Goal: Ask a question

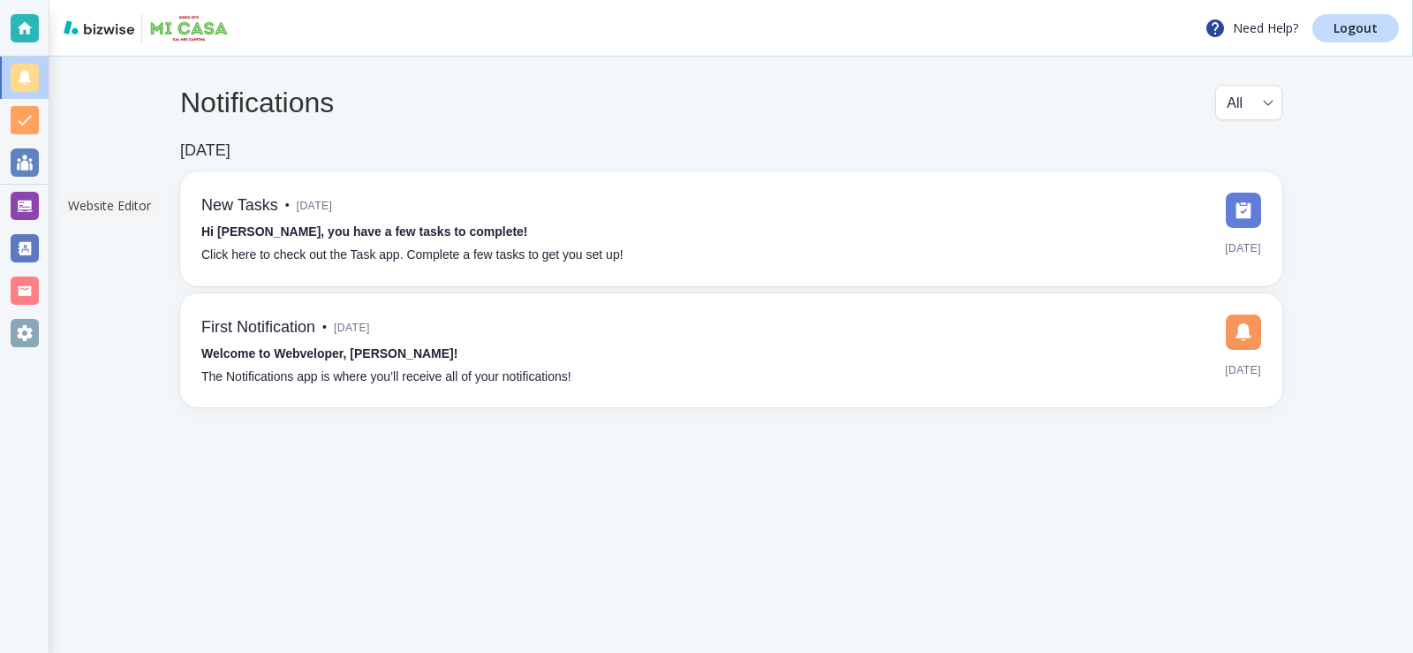
click at [26, 212] on div at bounding box center [25, 206] width 28 height 28
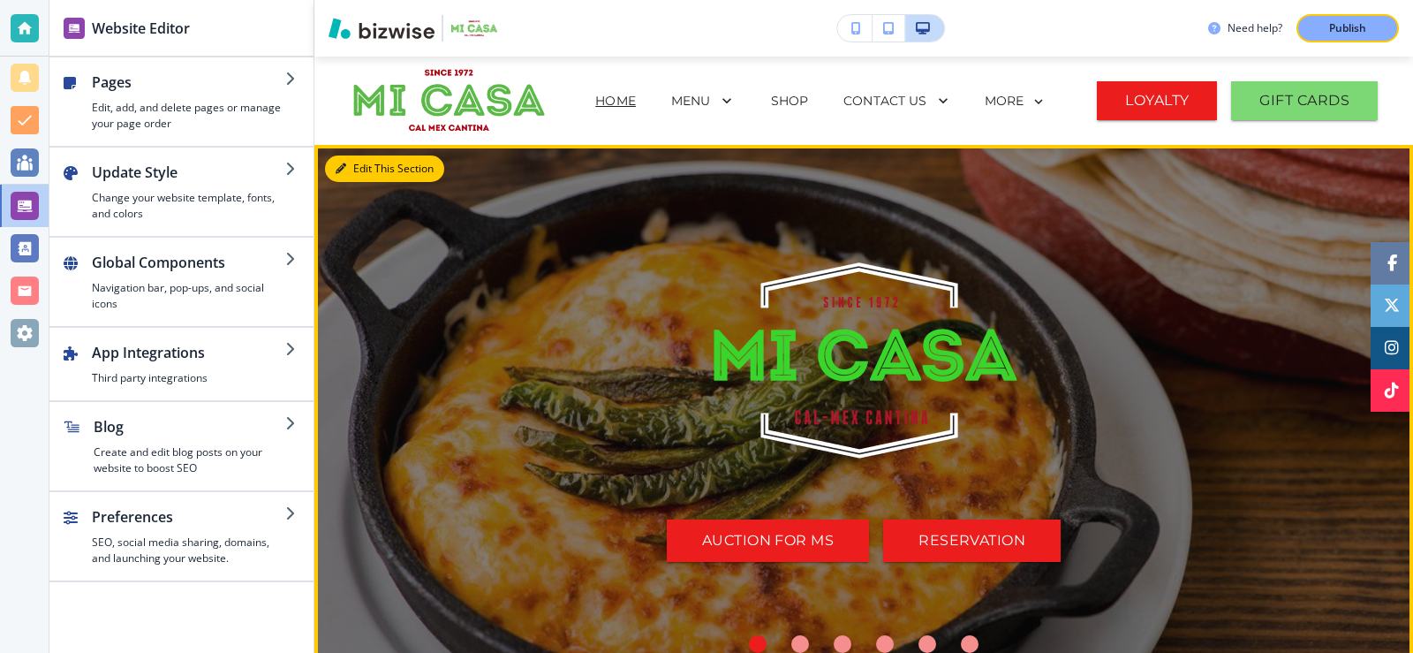
click at [358, 170] on button "Edit This Section" at bounding box center [384, 168] width 119 height 26
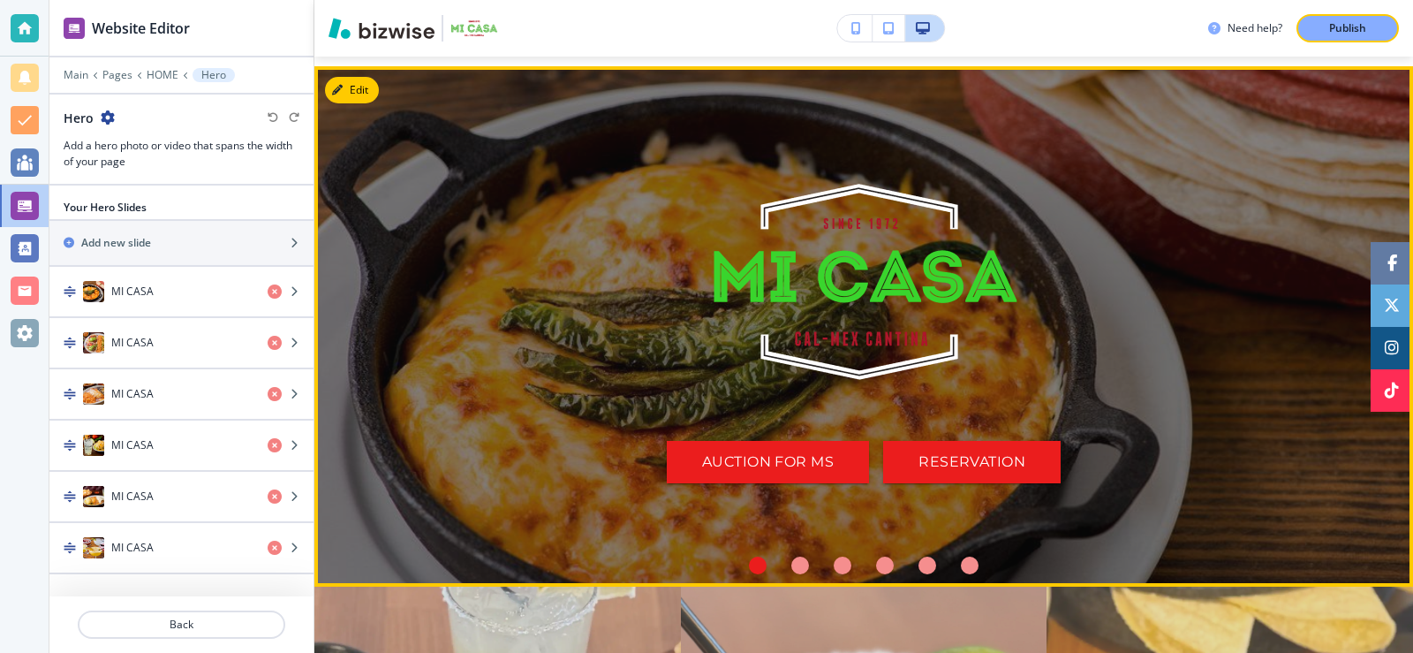
scroll to position [88, 0]
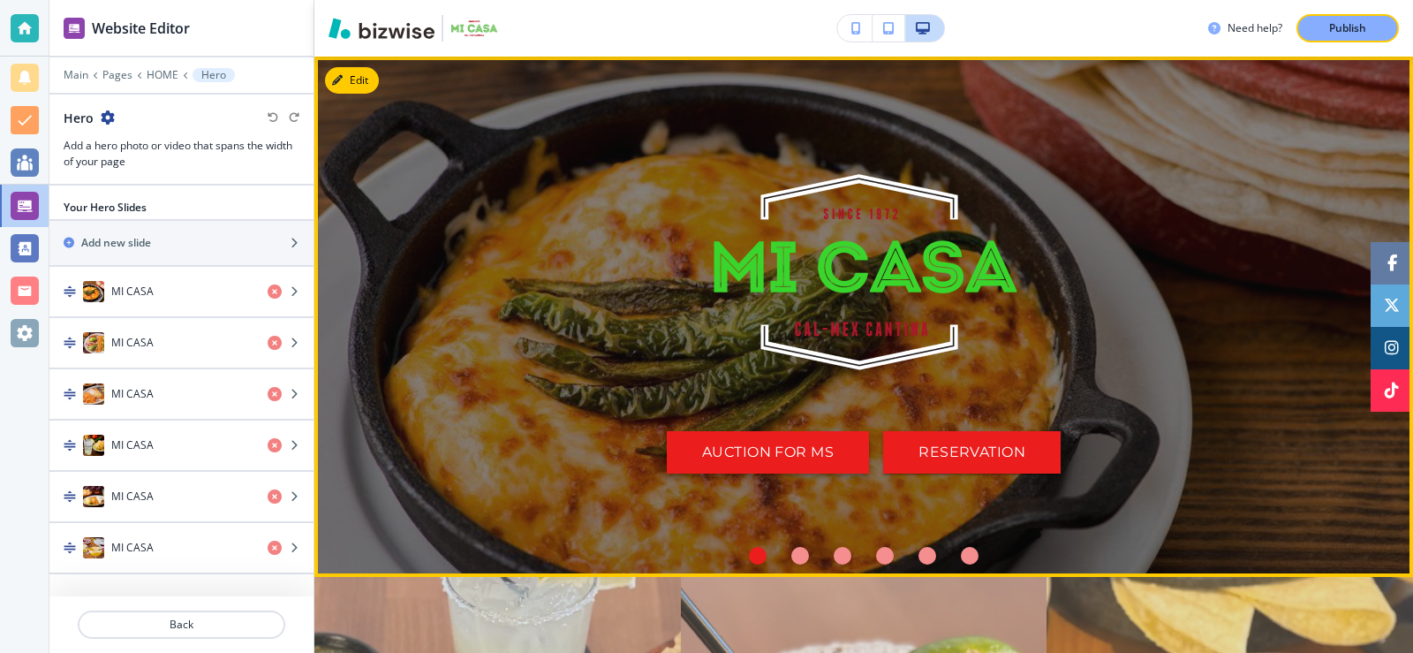
click at [764, 451] on link "AUCTION FOR MS" at bounding box center [768, 452] width 202 height 42
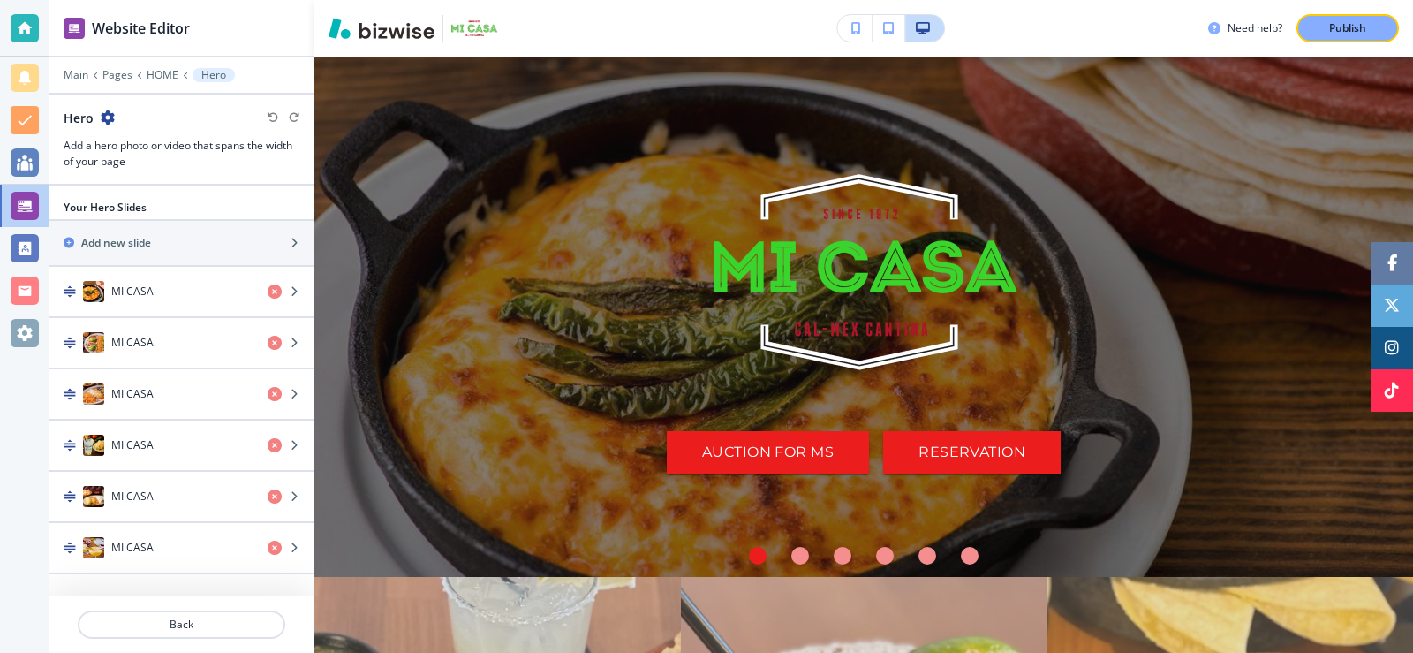
click at [589, 378] on div "AUCTION FOR MS RESERVATION" at bounding box center [863, 316] width 795 height 457
click at [404, 181] on div "AUCTION FOR MS RESERVATION" at bounding box center [863, 316] width 1099 height 457
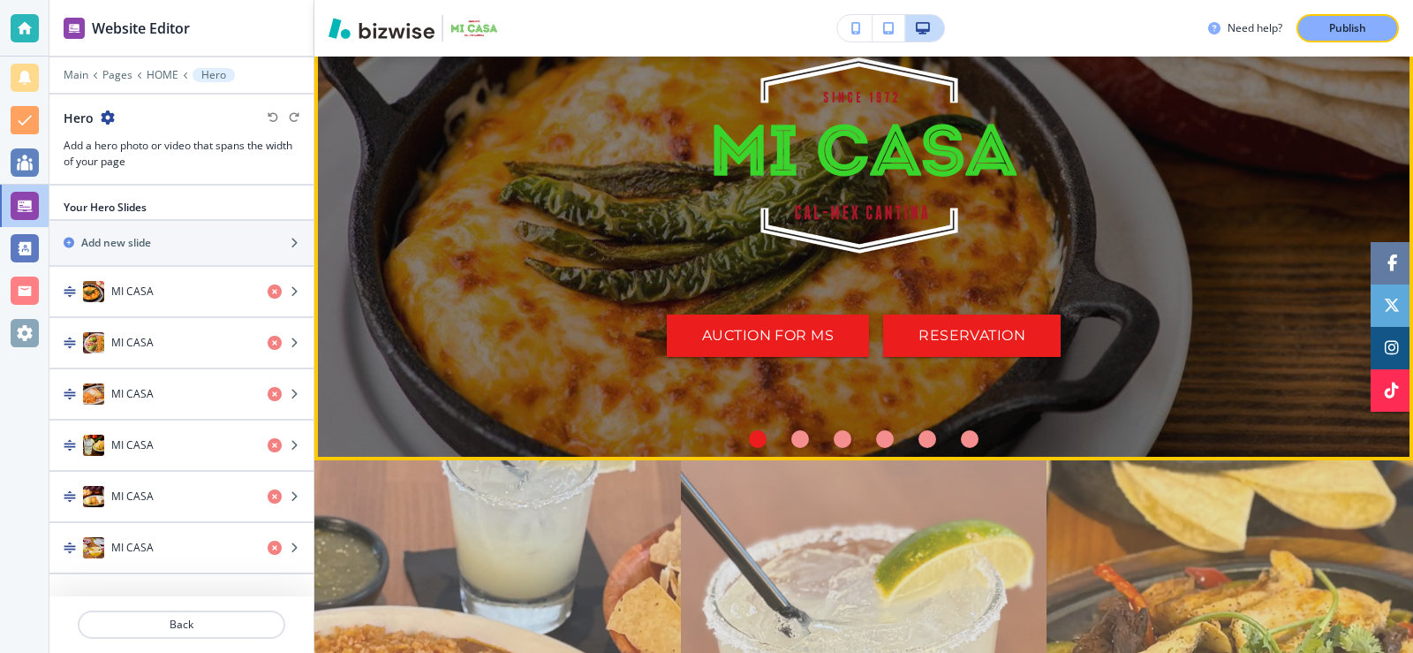
scroll to position [0, 0]
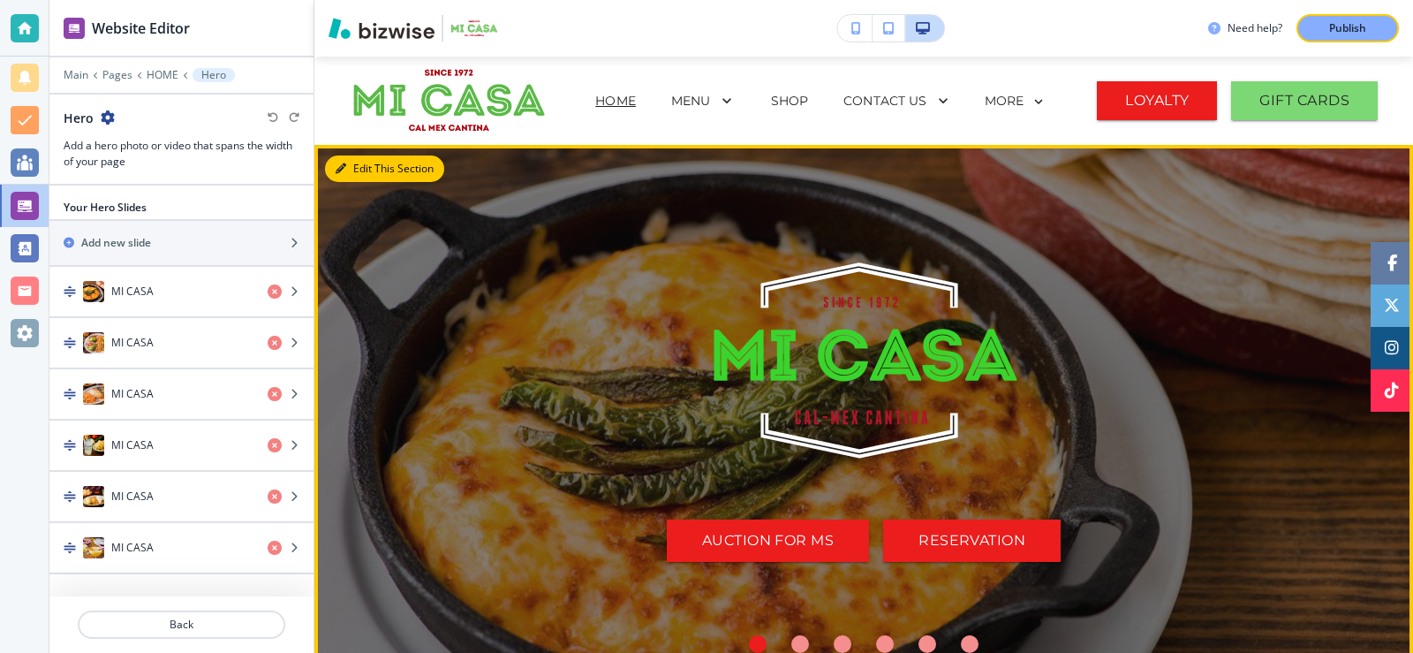
click at [359, 170] on button "Edit This Section" at bounding box center [384, 168] width 119 height 26
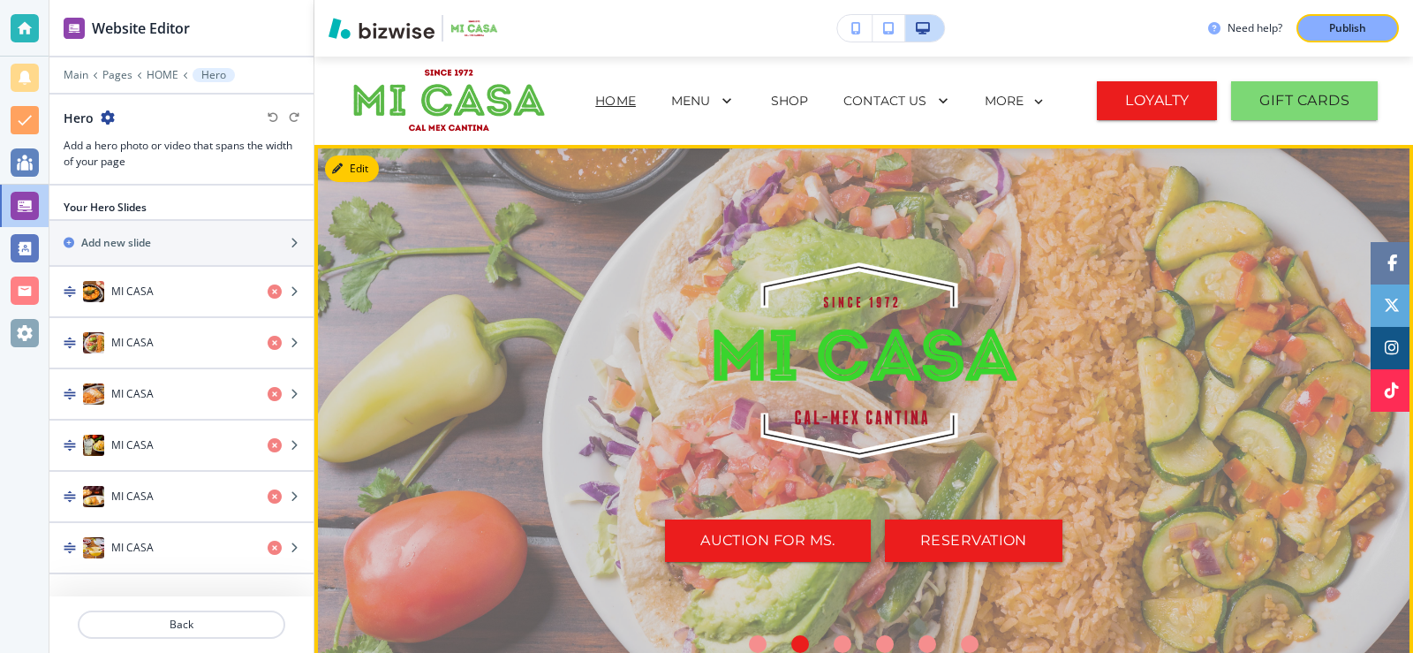
click at [971, 534] on link "RESERVATION" at bounding box center [974, 540] width 178 height 42
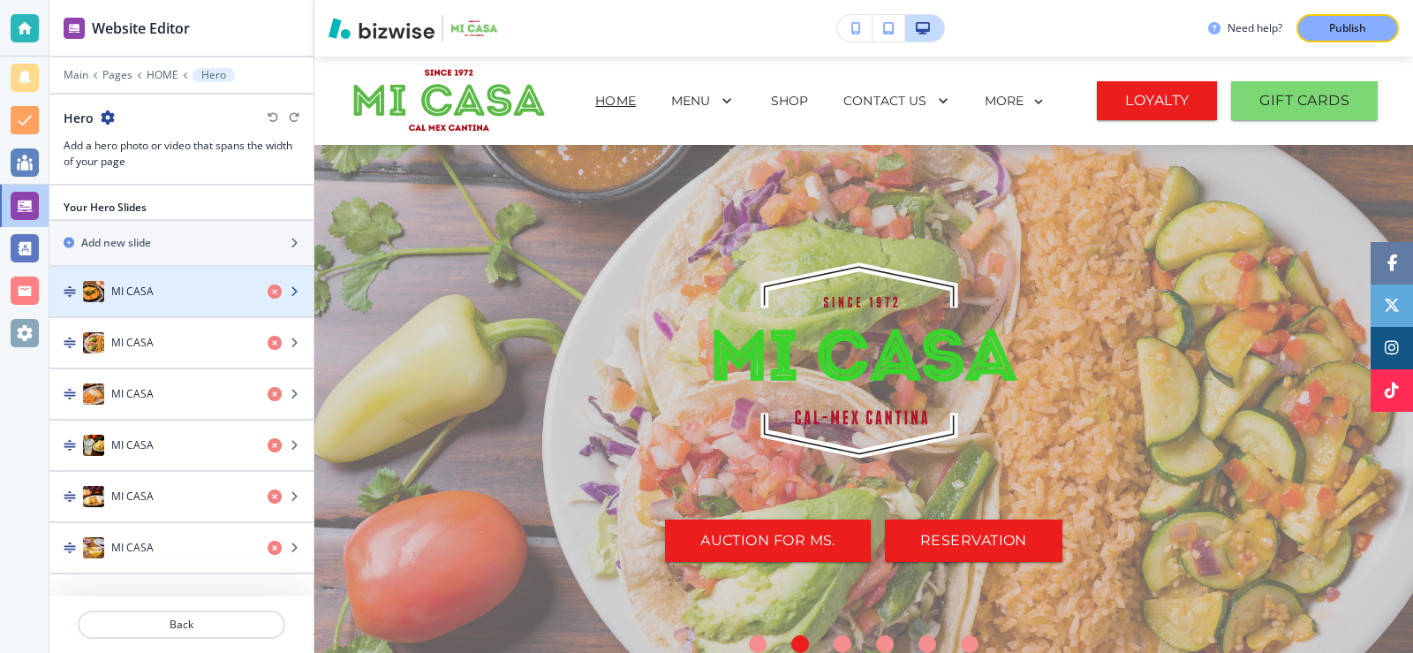
click at [294, 288] on icon "button" at bounding box center [294, 291] width 11 height 11
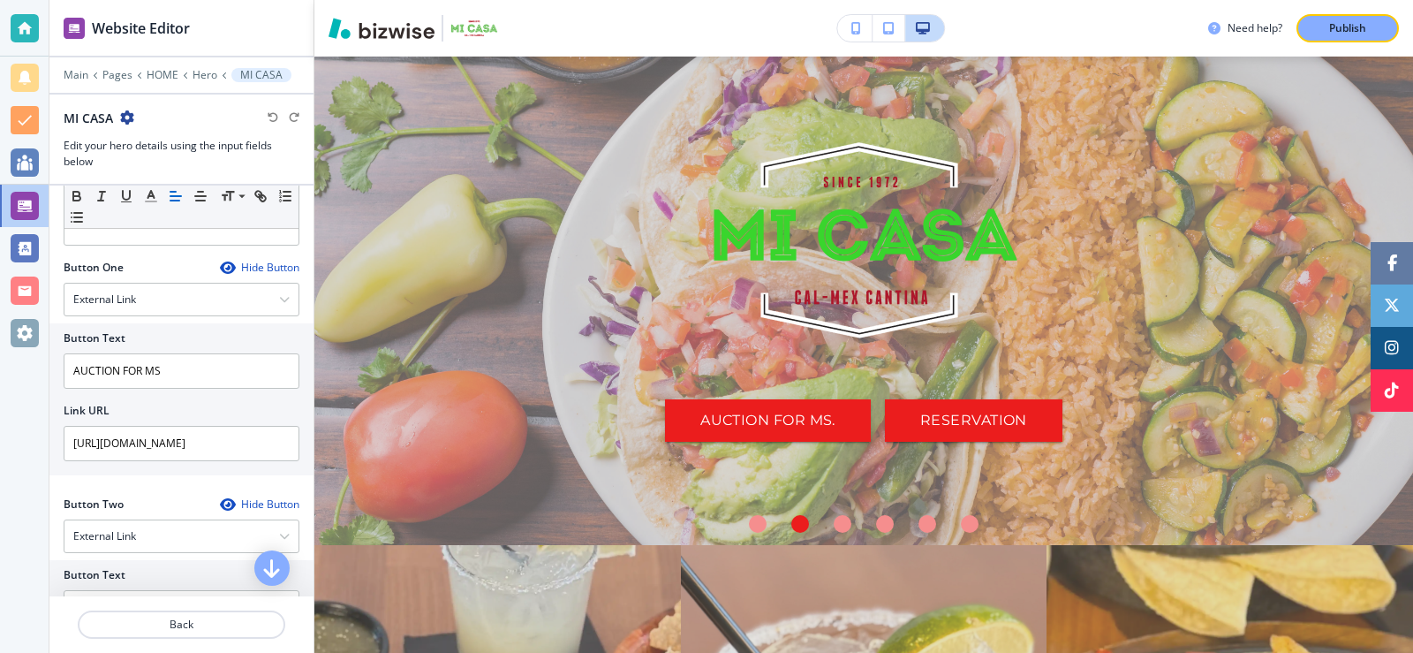
scroll to position [350, 0]
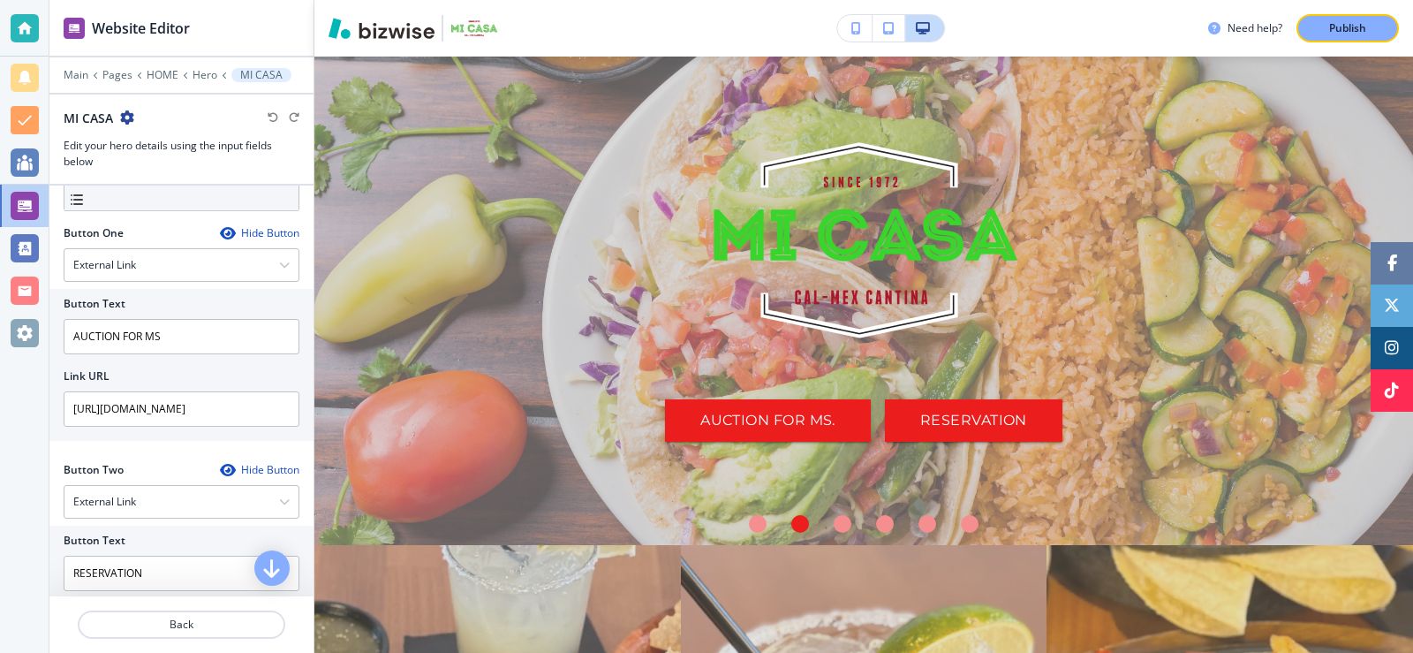
click at [268, 233] on div "Hide Button" at bounding box center [259, 233] width 79 height 14
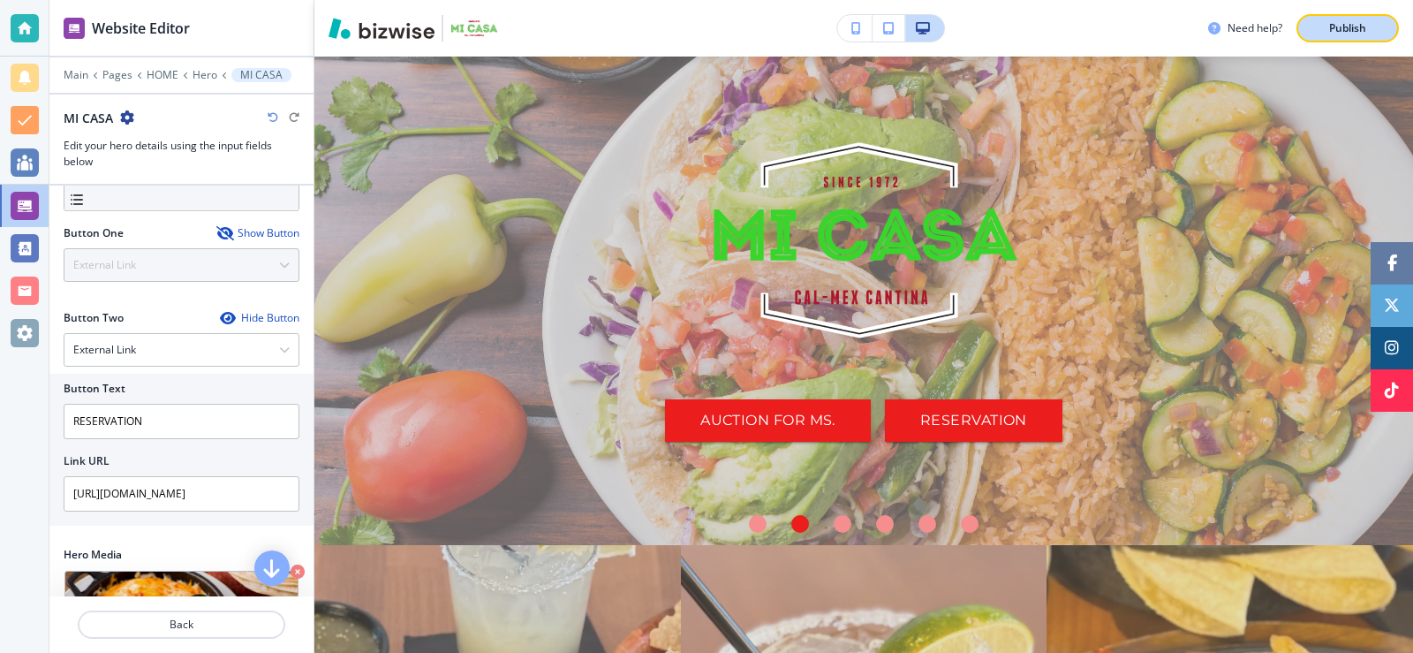
click at [1338, 33] on p "Publish" at bounding box center [1347, 28] width 37 height 16
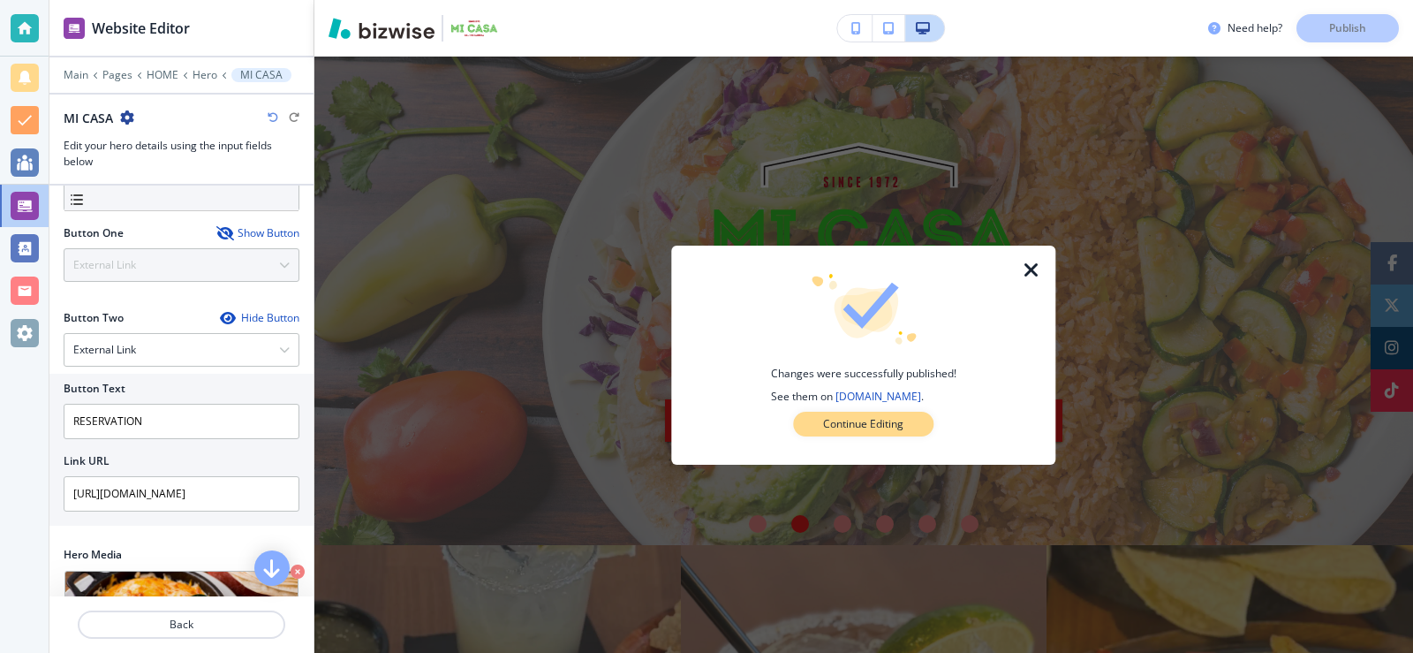
click at [850, 422] on p "Continue Editing" at bounding box center [863, 424] width 80 height 16
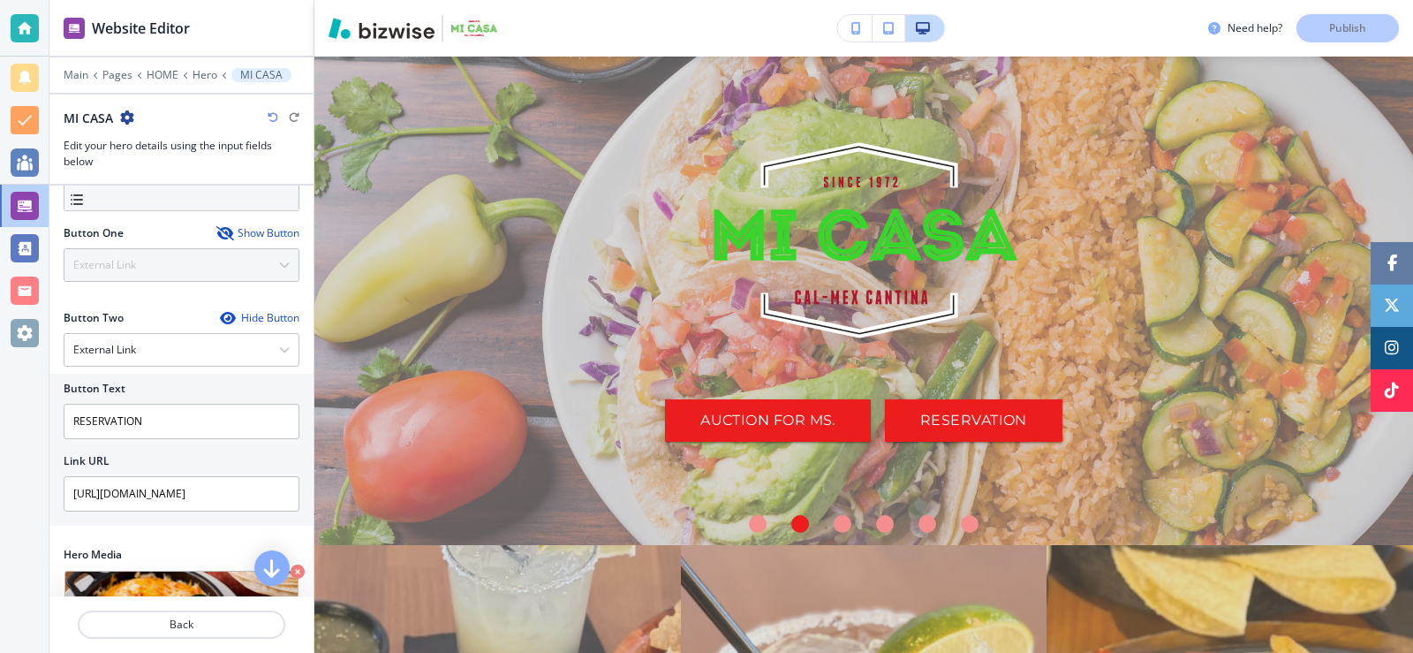
click at [250, 229] on div "Show Button" at bounding box center [257, 233] width 83 height 14
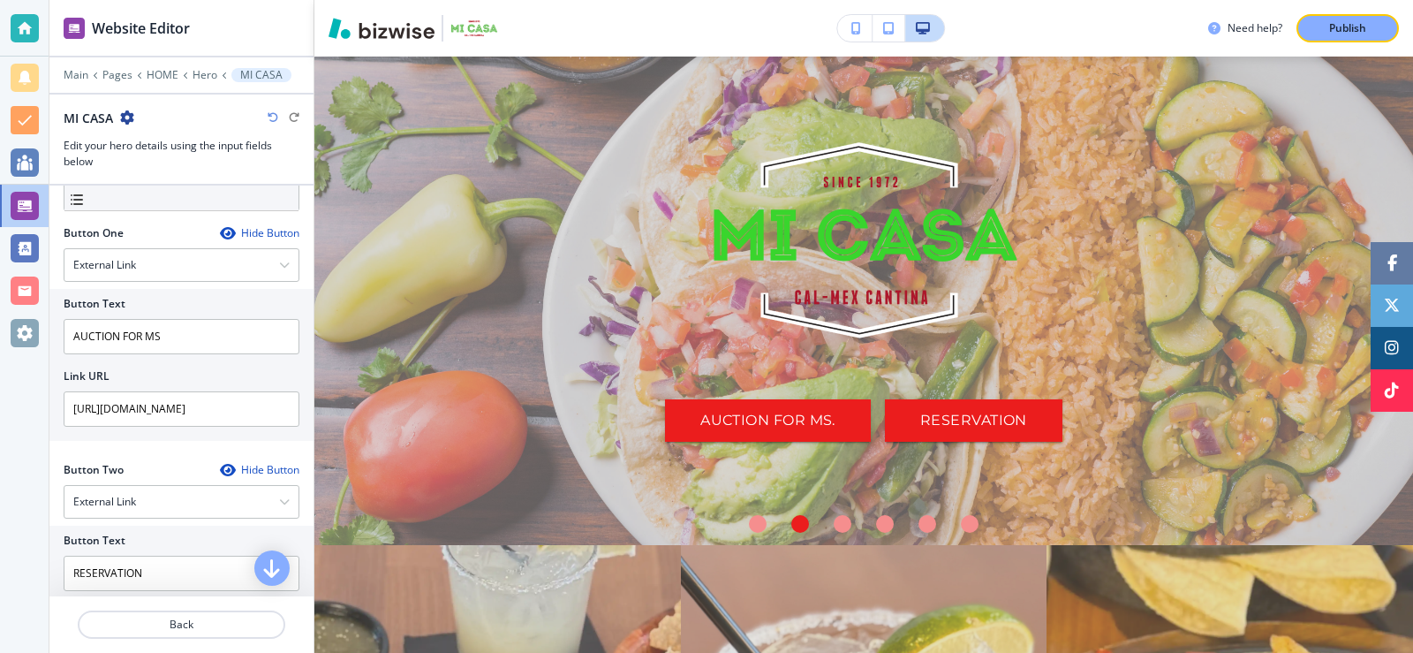
click at [121, 116] on icon "button" at bounding box center [127, 117] width 14 height 14
click at [258, 230] on div "Hide Button" at bounding box center [259, 233] width 79 height 14
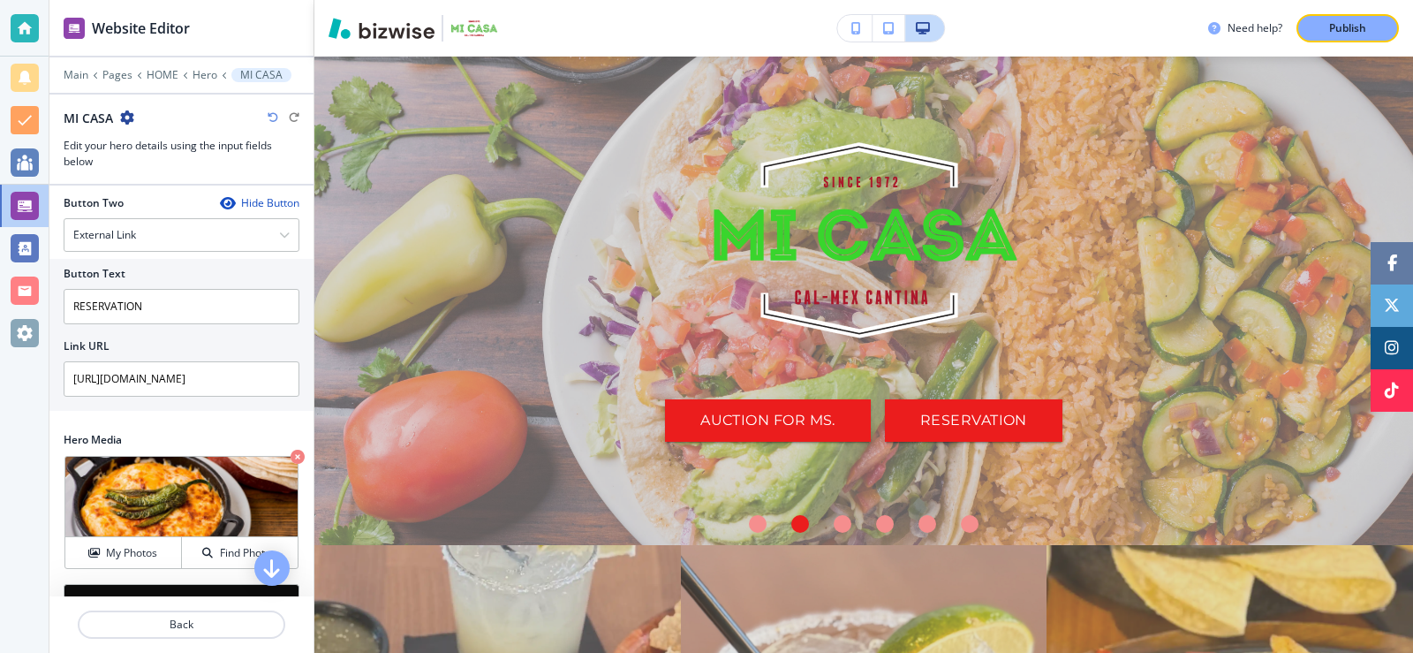
scroll to position [466, 0]
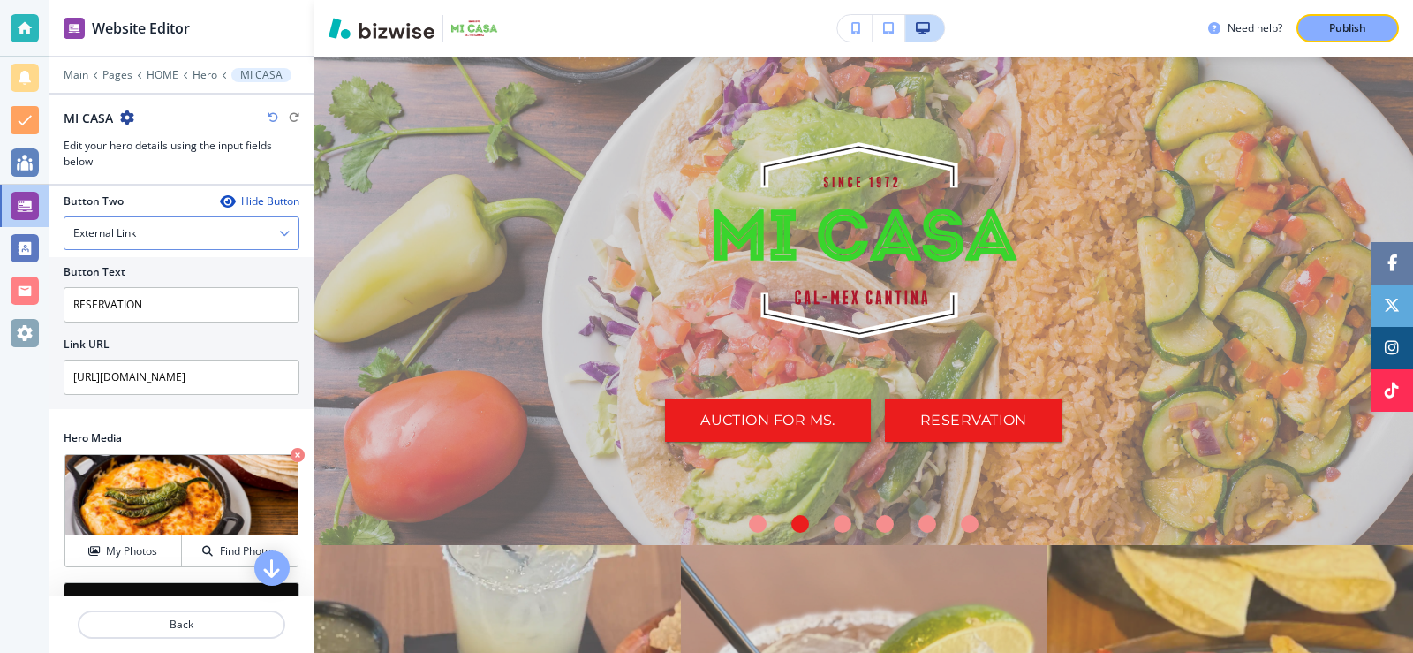
click at [281, 232] on icon "button" at bounding box center [284, 233] width 11 height 11
click at [25, 396] on div at bounding box center [24, 326] width 49 height 653
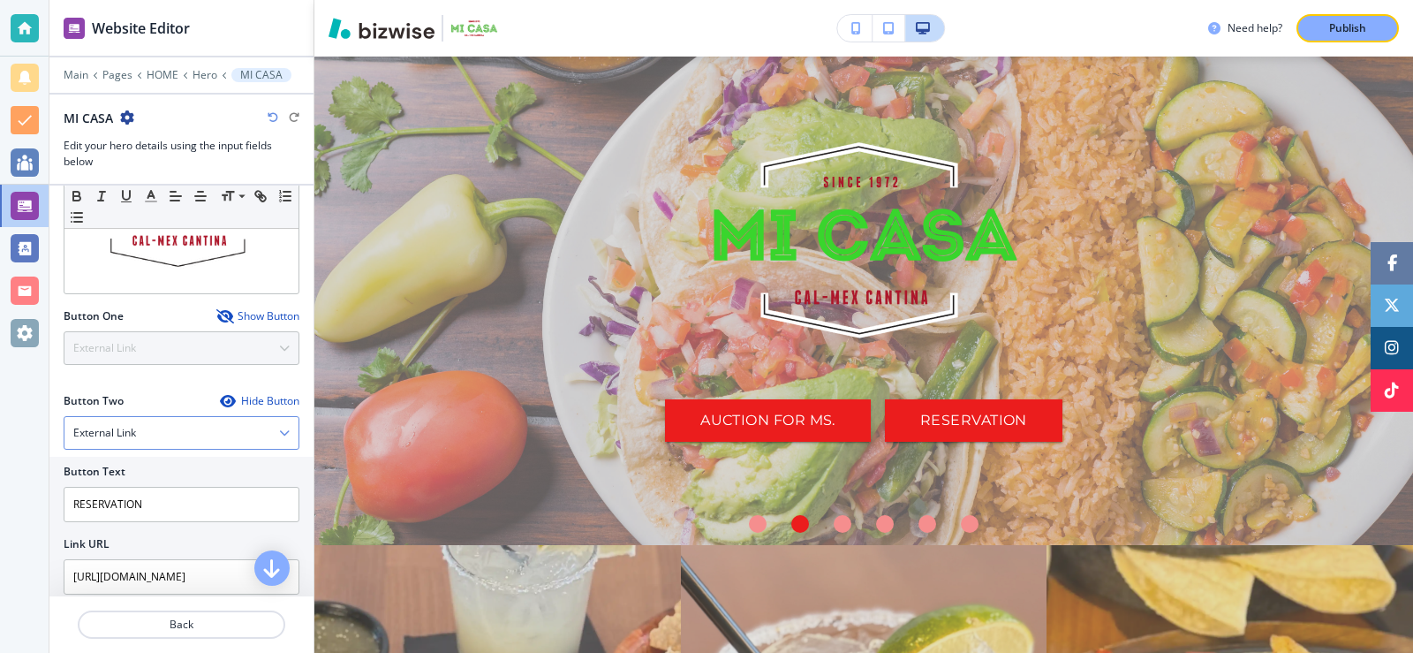
scroll to position [233, 0]
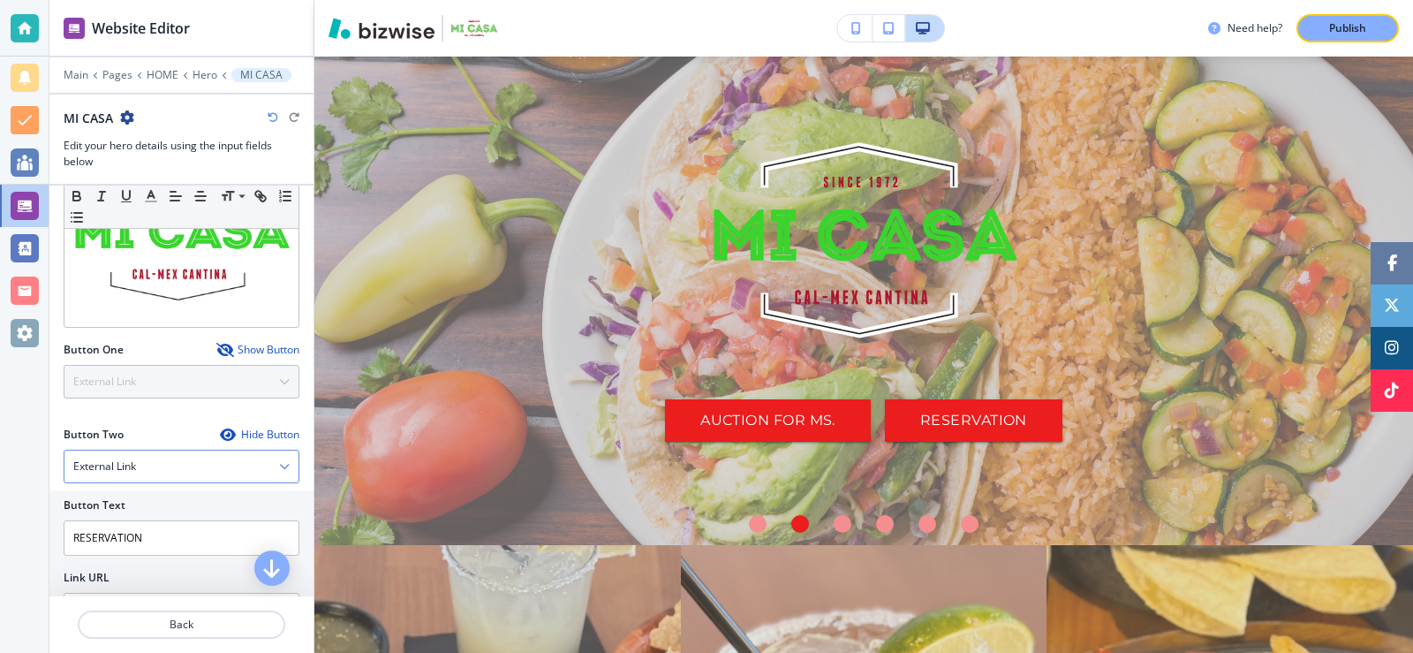
click at [270, 347] on div "Show Button" at bounding box center [257, 350] width 83 height 14
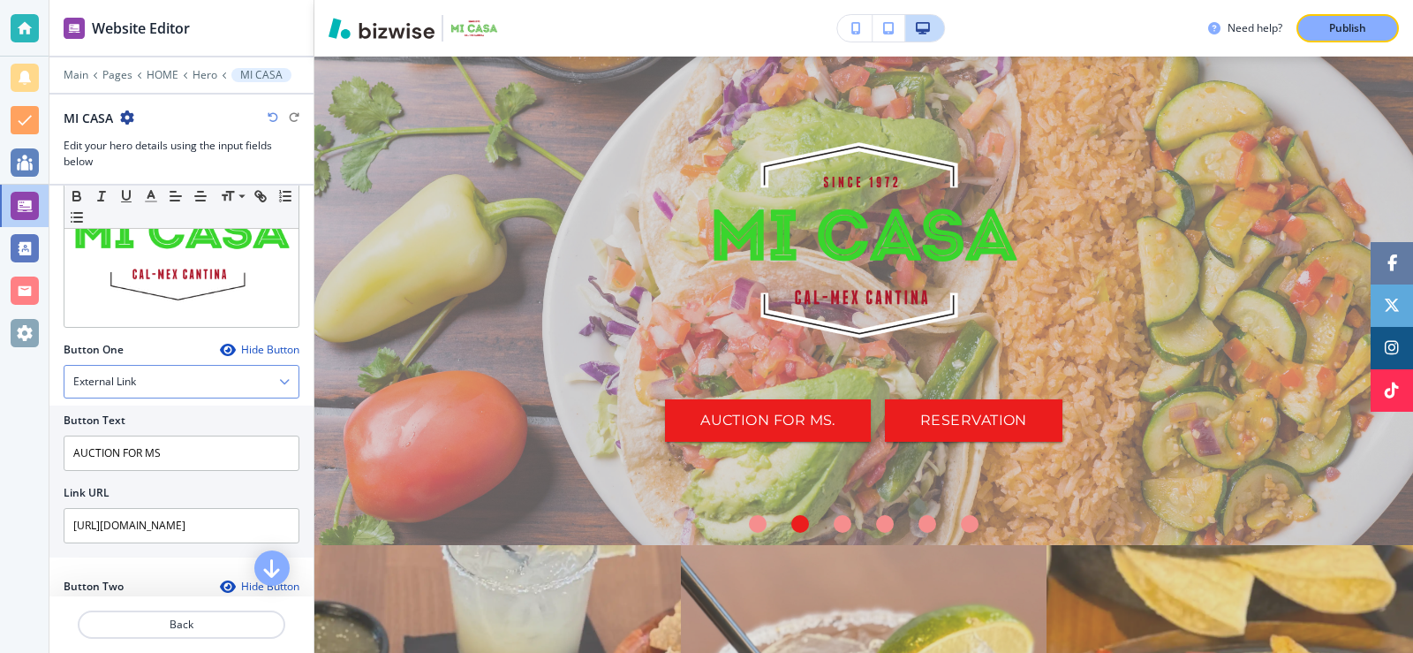
click at [284, 379] on icon "button" at bounding box center [284, 381] width 11 height 11
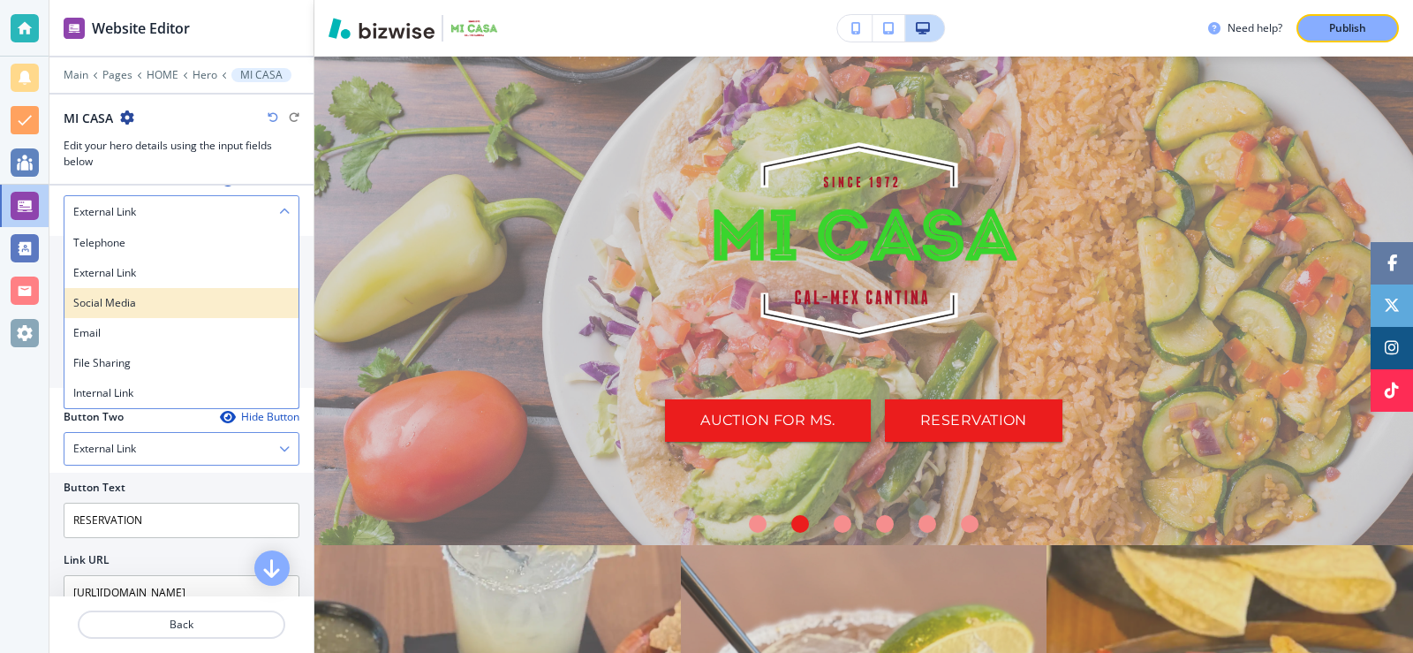
scroll to position [350, 0]
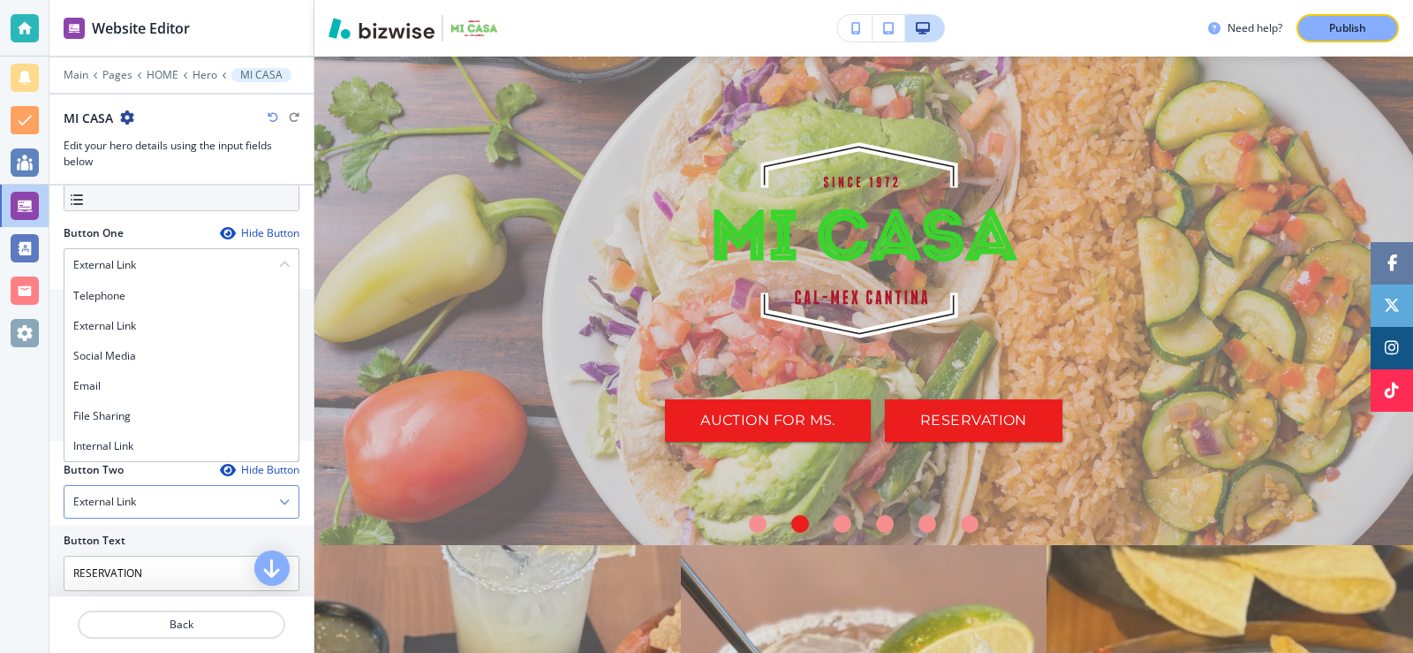
click at [0, 410] on div at bounding box center [24, 326] width 49 height 653
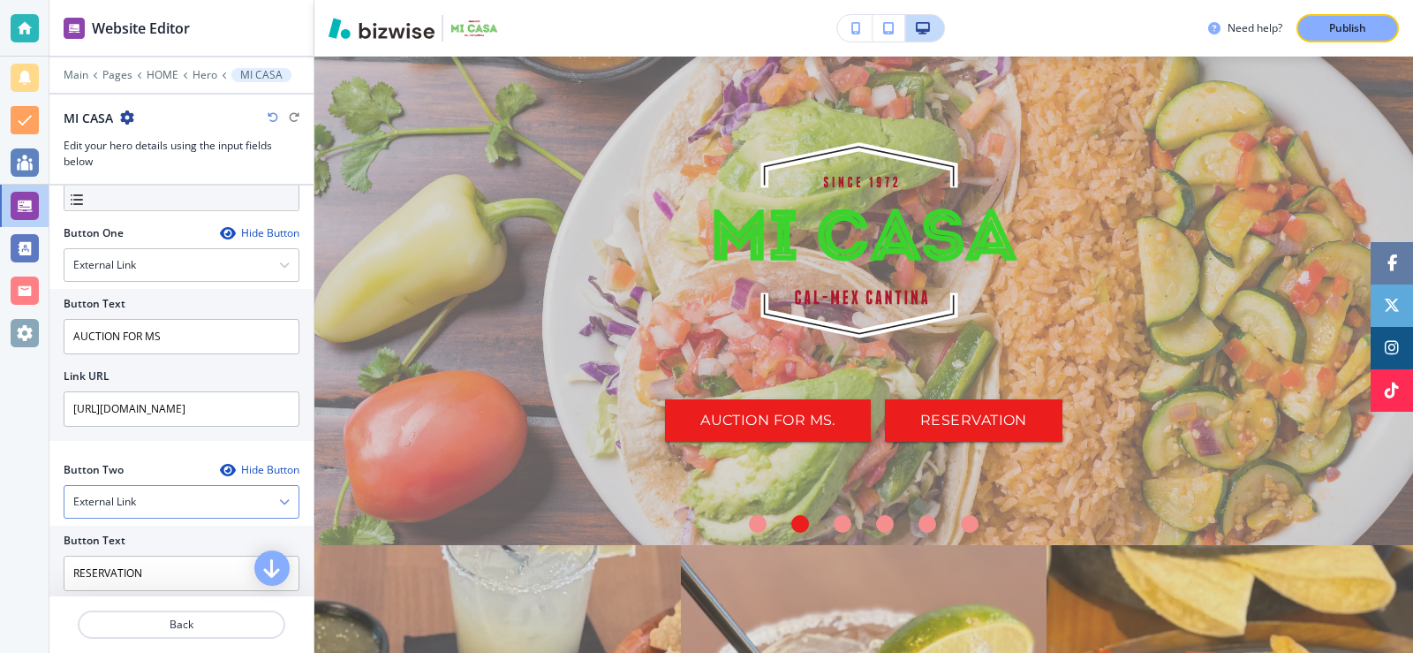
click at [255, 231] on div "Hide Button" at bounding box center [259, 233] width 79 height 14
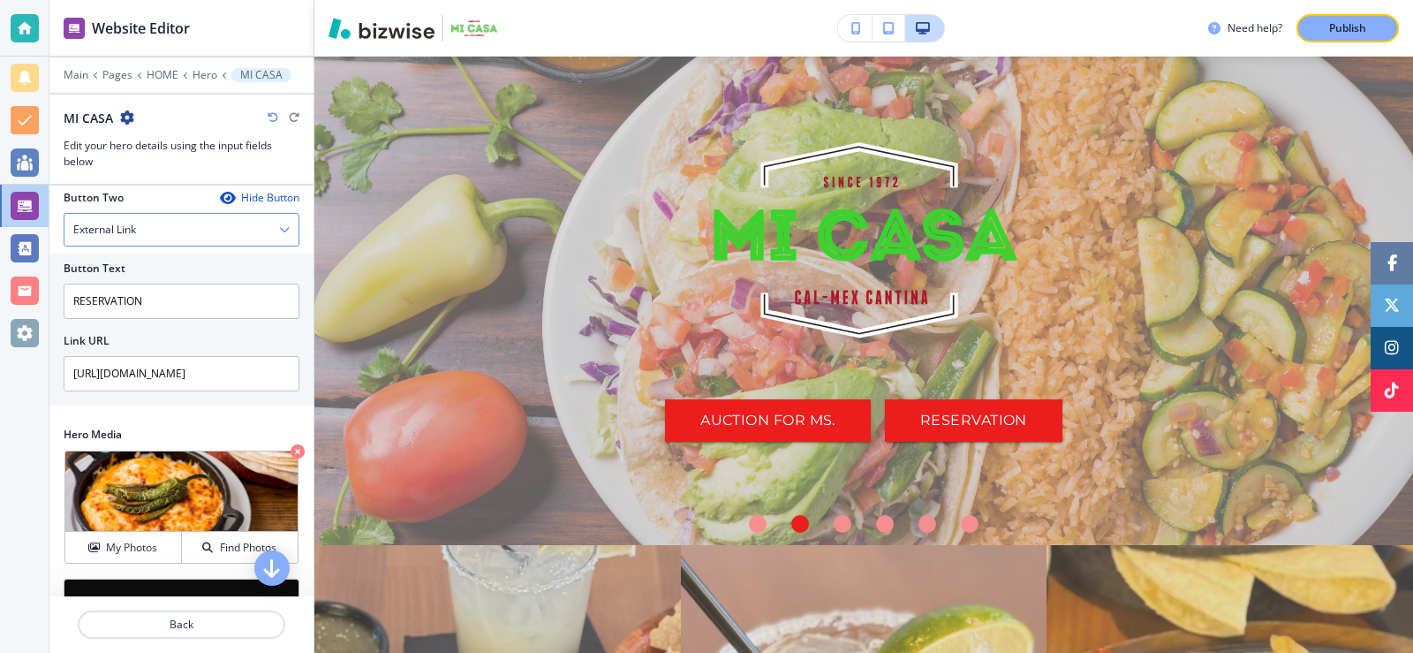
scroll to position [560, 0]
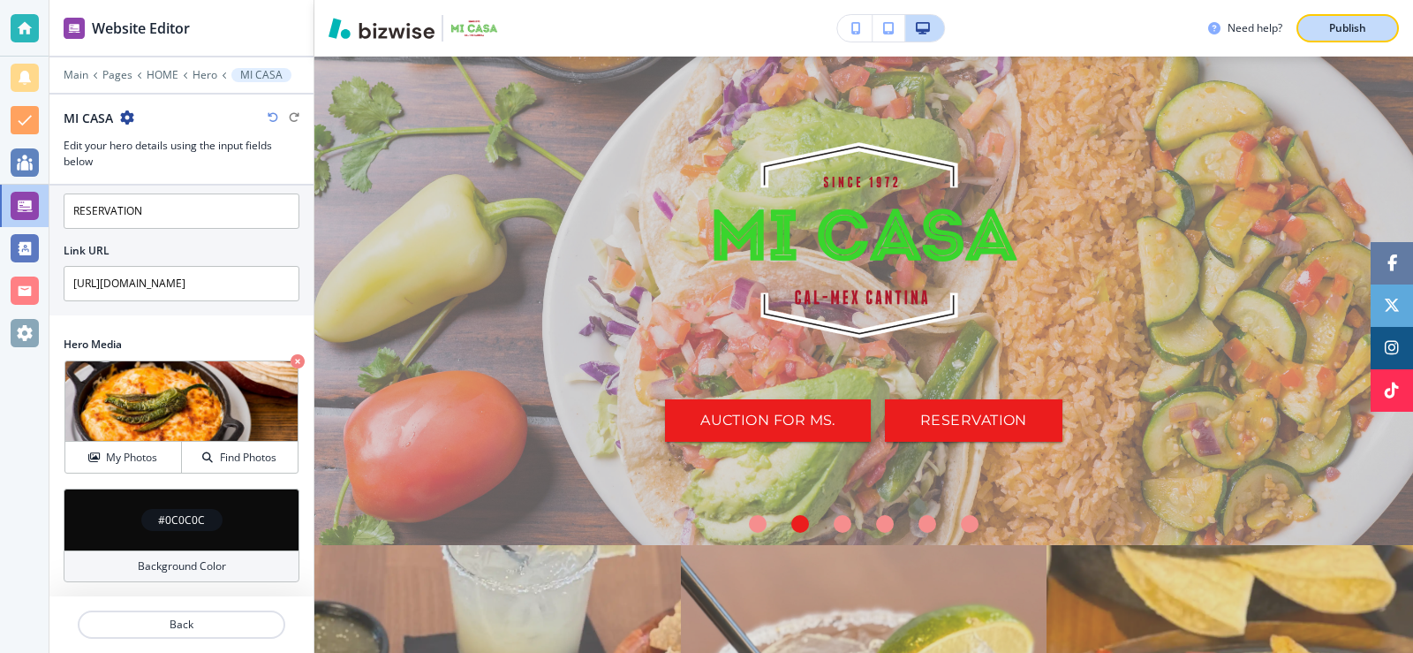
click at [1339, 24] on p "Publish" at bounding box center [1347, 28] width 37 height 16
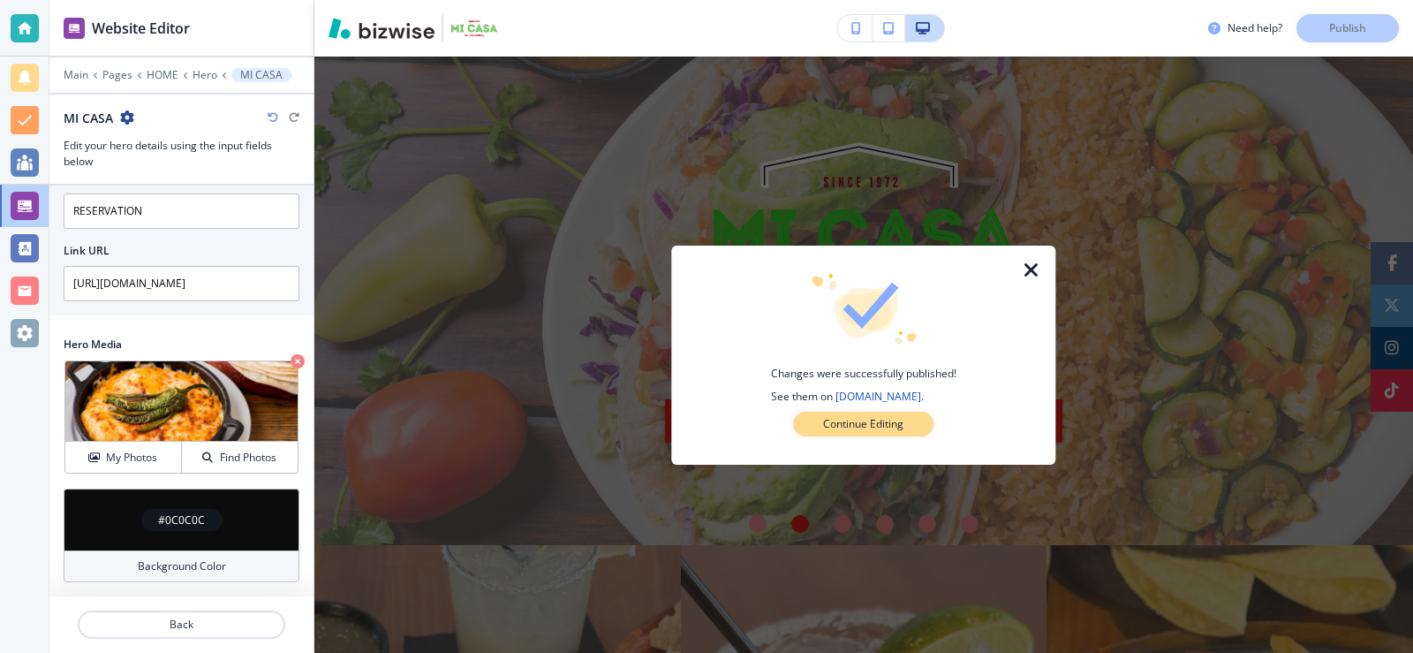
click at [858, 427] on p "Continue Editing" at bounding box center [863, 424] width 80 height 16
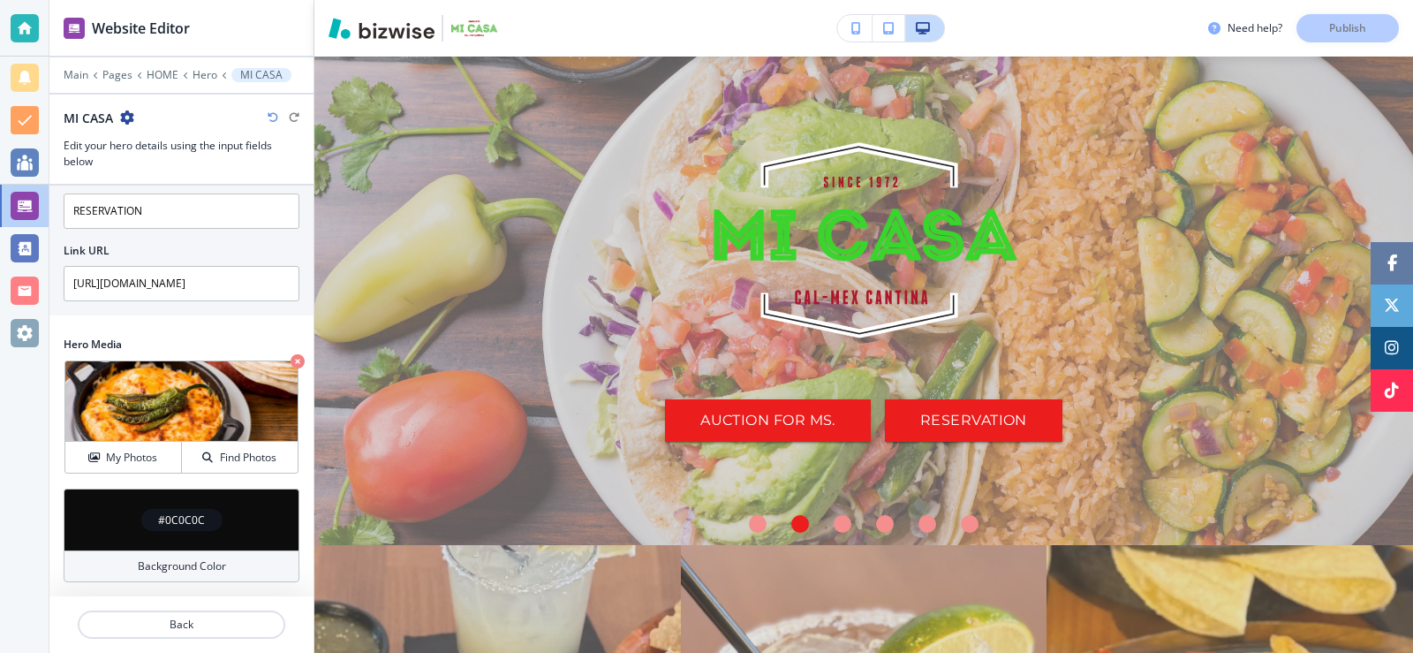
click at [1251, 37] on div "Need help? Publish" at bounding box center [1310, 28] width 205 height 28
click at [1250, 25] on h3 "Need help?" at bounding box center [1255, 28] width 55 height 16
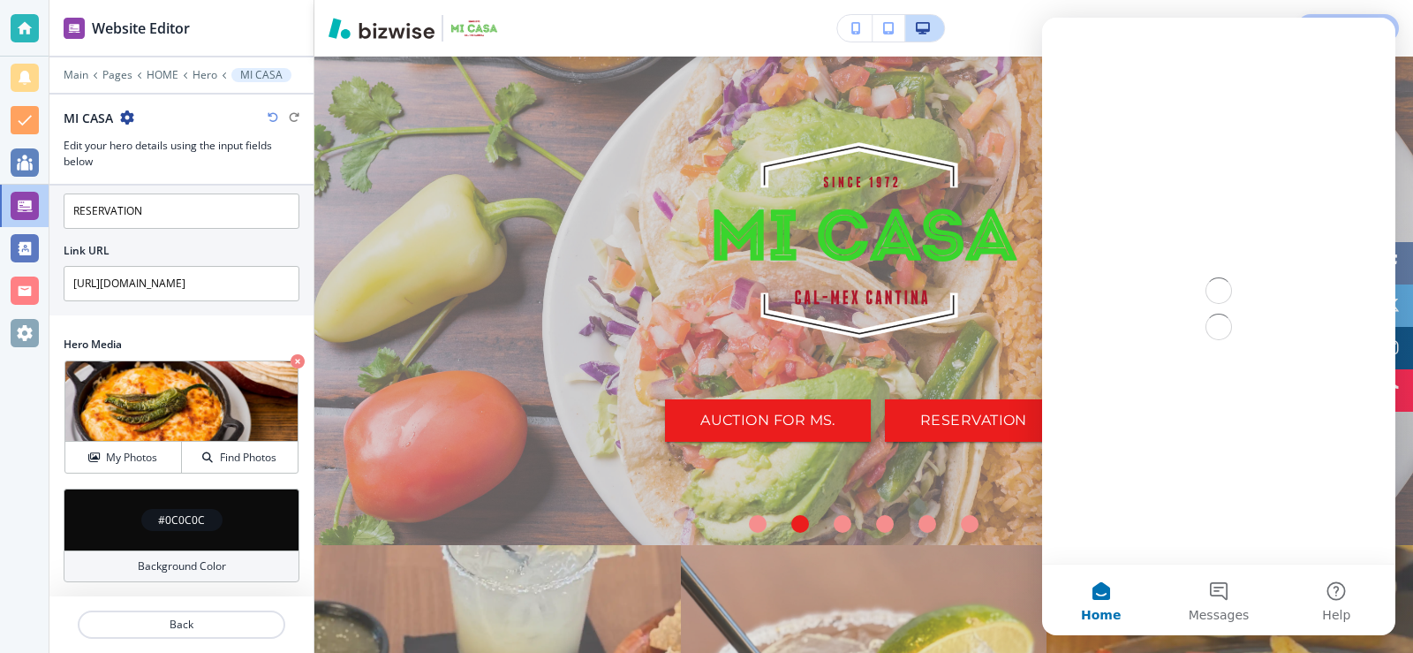
scroll to position [0, 0]
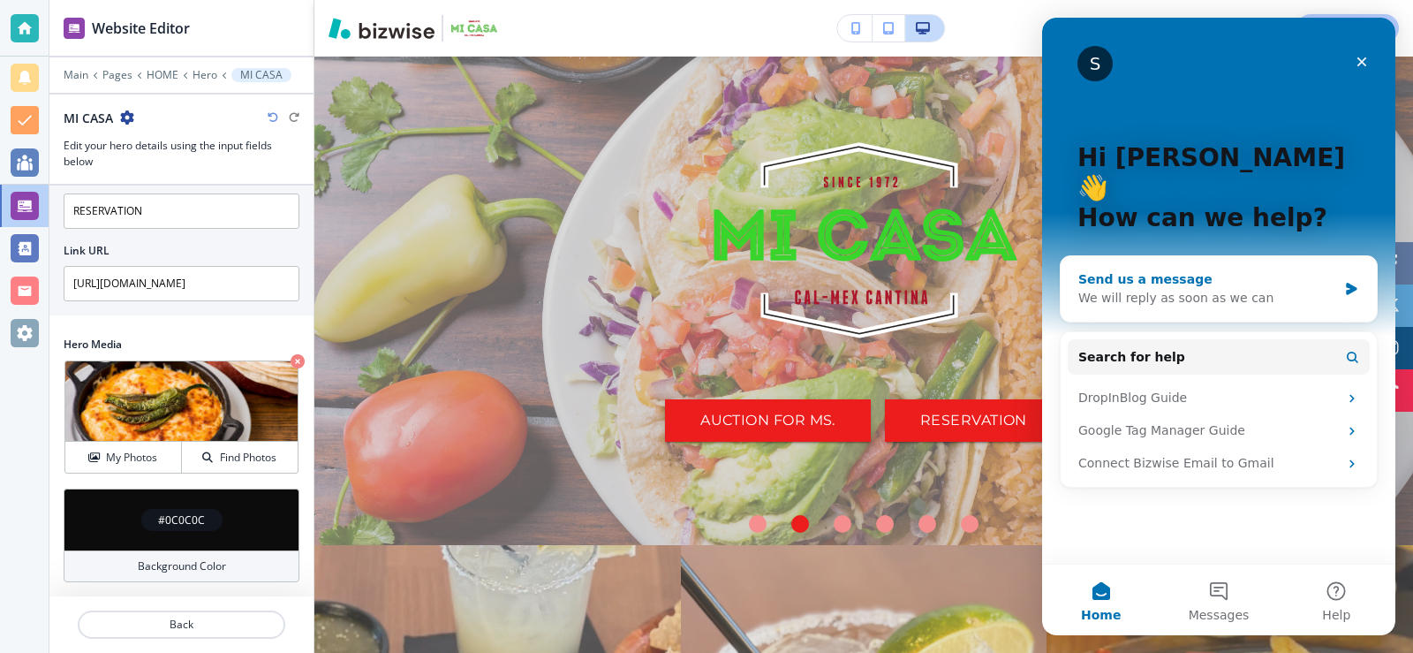
click at [1124, 270] on div "Send us a message" at bounding box center [1207, 279] width 259 height 19
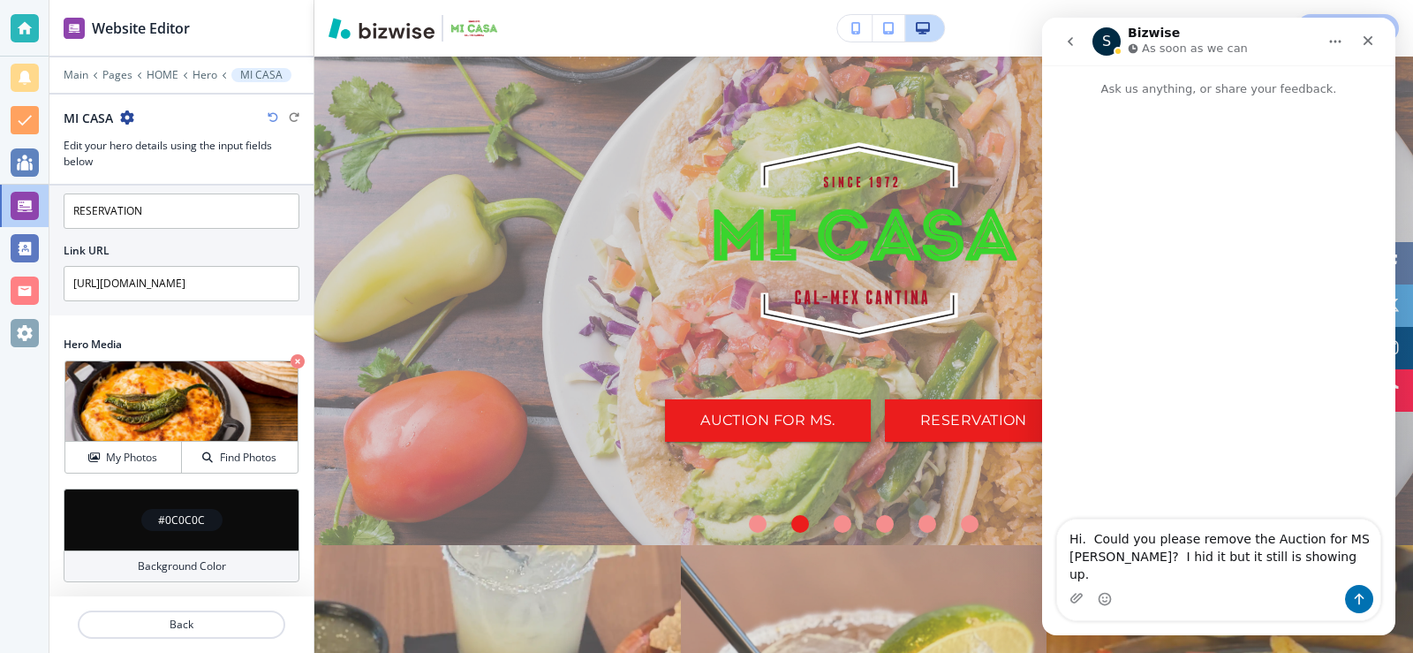
type textarea "Hi. Could you please remove the Auction for MS [PERSON_NAME]? I hid it but it s…"
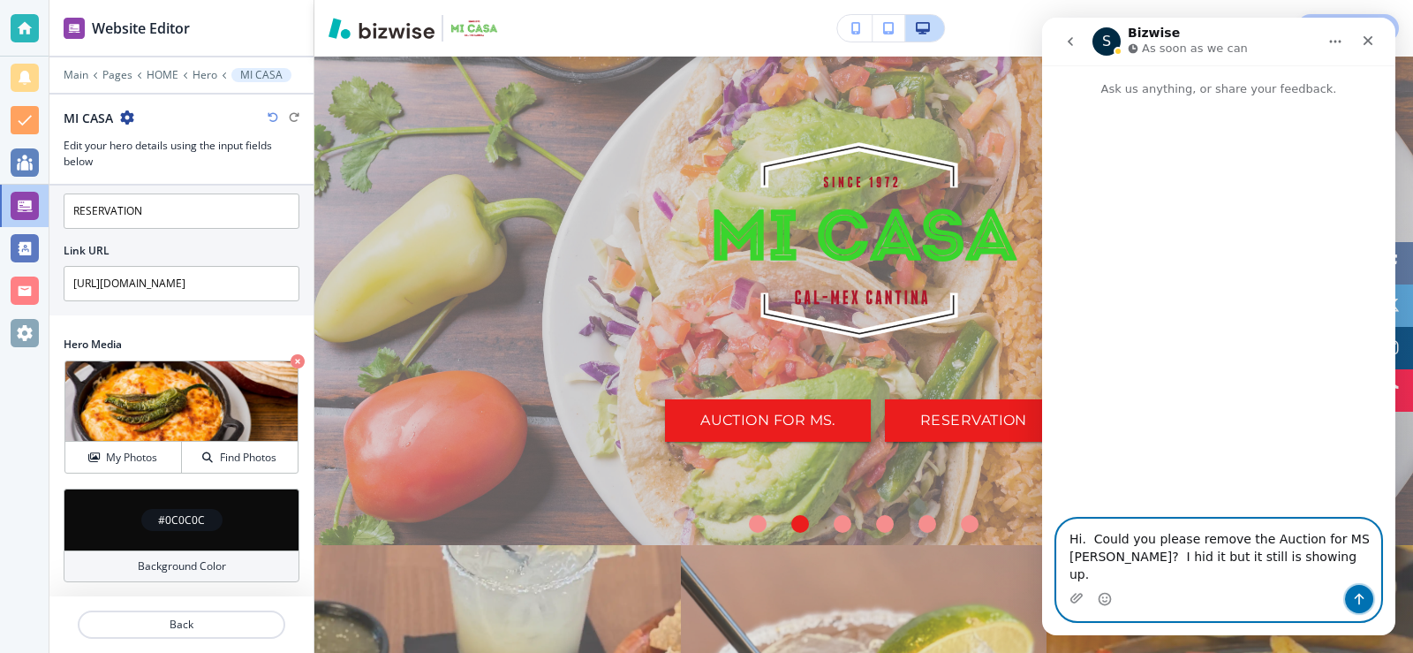
click at [1353, 590] on button "Send a message…" at bounding box center [1359, 599] width 28 height 28
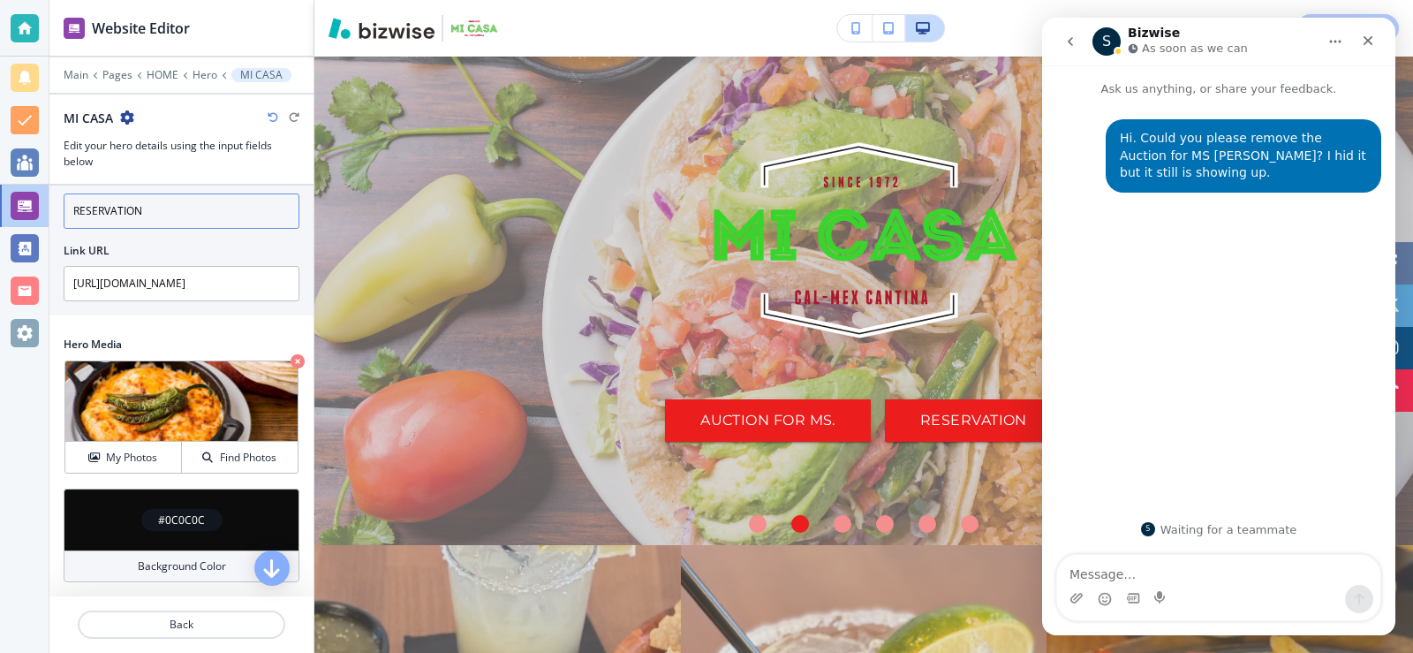
scroll to position [210, 0]
